Goal: Task Accomplishment & Management: Use online tool/utility

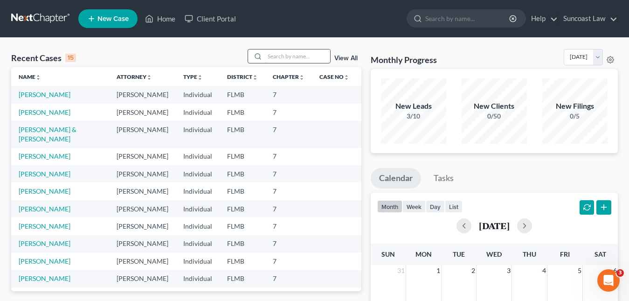
click at [267, 57] on input "search" at bounding box center [297, 56] width 65 height 14
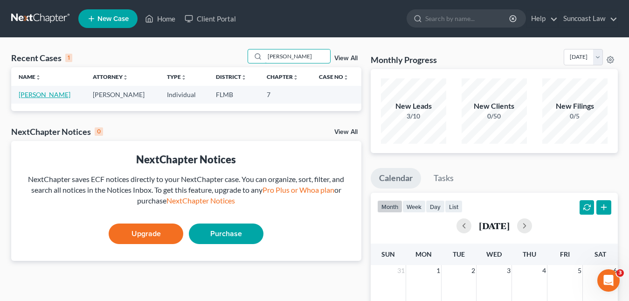
type input "[PERSON_NAME]"
click at [52, 95] on link "[PERSON_NAME]" at bounding box center [45, 94] width 52 height 8
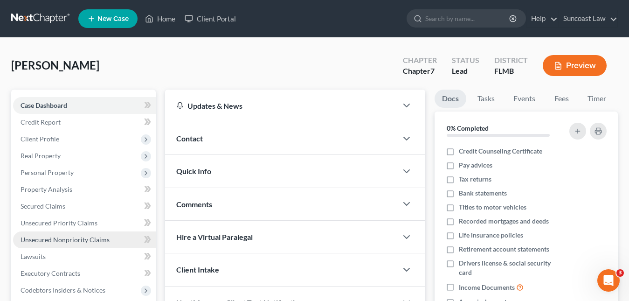
click at [99, 242] on span "Unsecured Nonpriority Claims" at bounding box center [65, 240] width 89 height 8
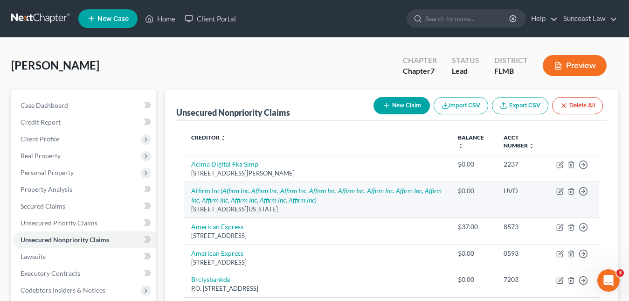
scroll to position [47, 0]
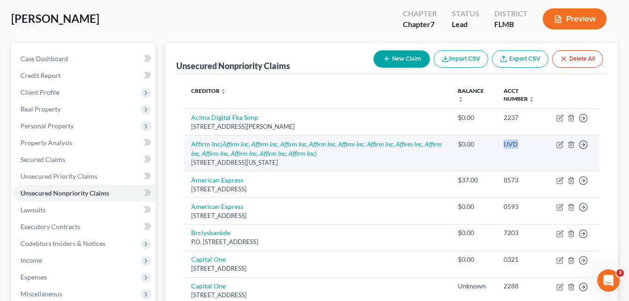
drag, startPoint x: 521, startPoint y: 146, endPoint x: 501, endPoint y: 144, distance: 20.1
click at [501, 144] on td "IJVD" at bounding box center [522, 153] width 53 height 36
copy div "IJVD"
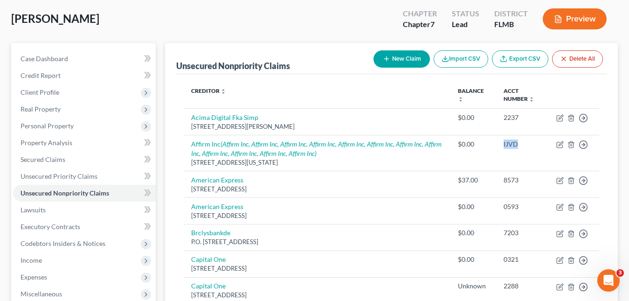
scroll to position [0, 0]
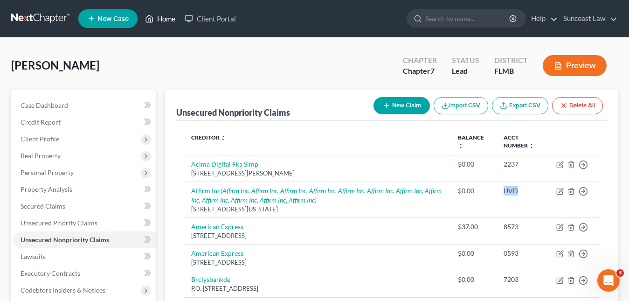
click at [164, 15] on link "Home" at bounding box center [160, 18] width 40 height 17
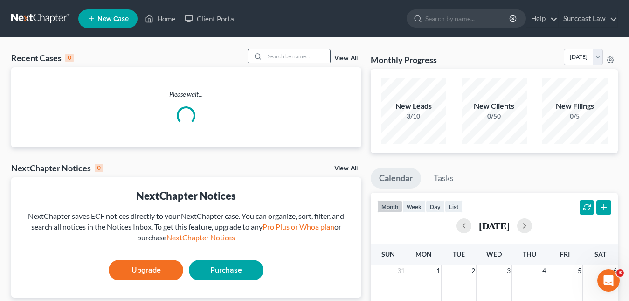
click at [280, 59] on input "search" at bounding box center [297, 56] width 65 height 14
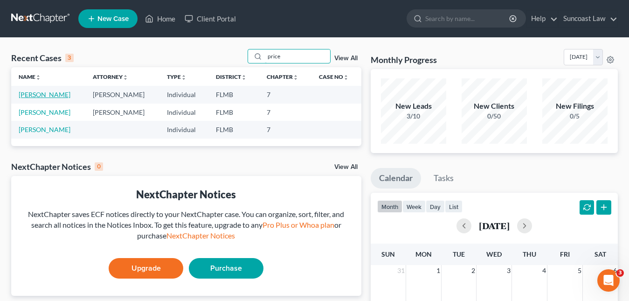
type input "price"
click at [43, 95] on link "[PERSON_NAME]" at bounding box center [45, 94] width 52 height 8
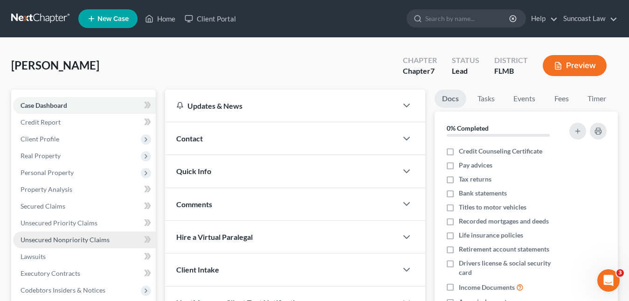
click at [75, 240] on span "Unsecured Nonpriority Claims" at bounding box center [65, 240] width 89 height 8
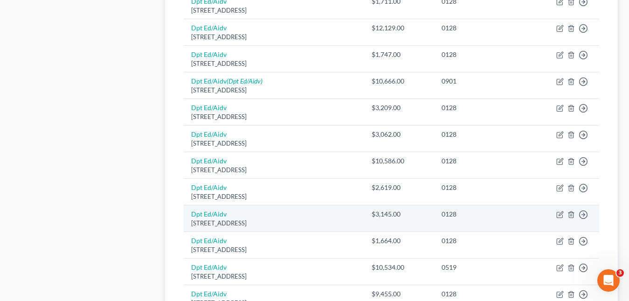
scroll to position [776, 0]
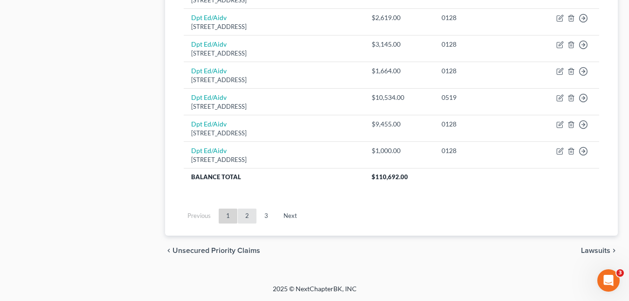
click at [248, 216] on link "2" at bounding box center [247, 215] width 19 height 15
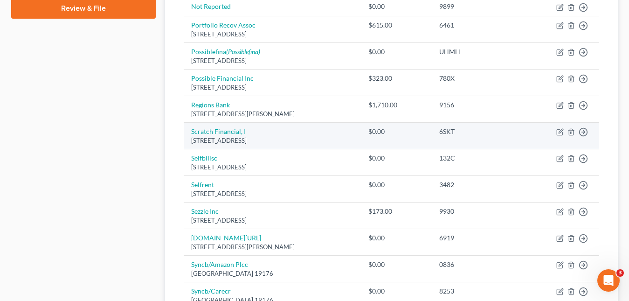
scroll to position [395, 0]
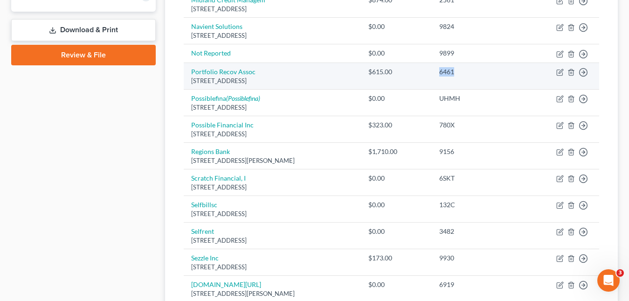
drag, startPoint x: 479, startPoint y: 75, endPoint x: 442, endPoint y: 70, distance: 37.7
click at [442, 70] on tr "Portfolio Recov Assoc [STREET_ADDRESS] $615.00 6461 Move to D Move to E Move to…" at bounding box center [392, 76] width 416 height 27
copy tr "6461"
